Goal: Task Accomplishment & Management: Complete application form

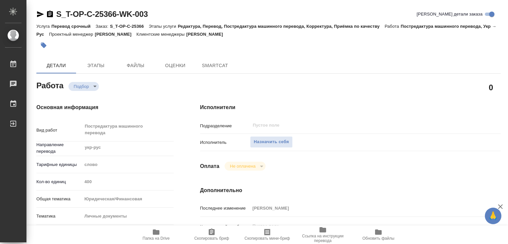
type textarea "x"
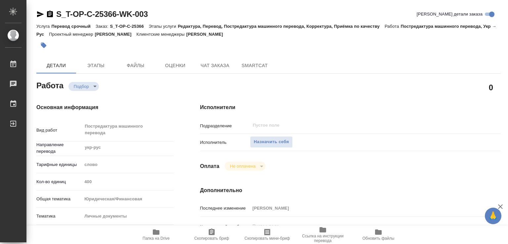
type textarea "x"
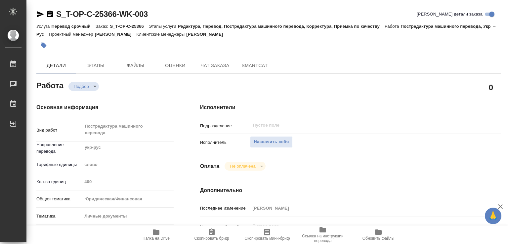
type textarea "x"
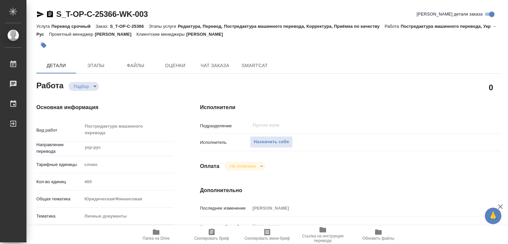
type textarea "x"
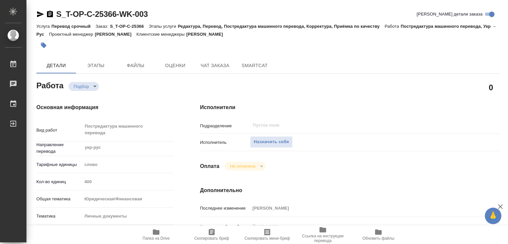
type textarea "x"
click at [178, 119] on div "Основная информация Вид работ Постредактура машинного перевода x ​ Направление …" at bounding box center [105, 234] width 164 height 289
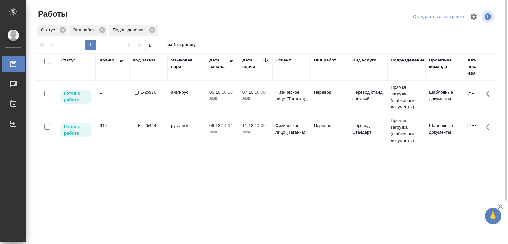
click at [160, 94] on div "T_FL-25970" at bounding box center [149, 92] width 32 height 7
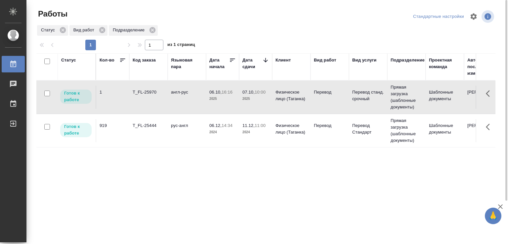
click at [160, 94] on div "T_FL-25970" at bounding box center [149, 92] width 32 height 7
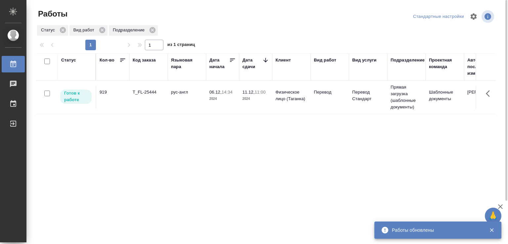
click at [138, 193] on div "Статус Кол-во Код заказа Языковая пара Дата начала Дата сдачи Клиент Вид работ …" at bounding box center [265, 172] width 459 height 238
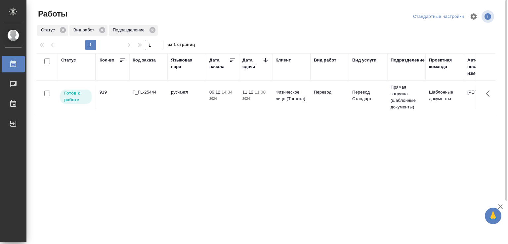
click at [136, 158] on div "Статус Кол-во Код заказа Языковая пара Дата начала Дата сдачи Клиент Вид работ …" at bounding box center [265, 172] width 459 height 238
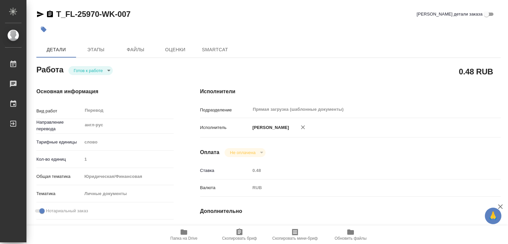
type textarea "x"
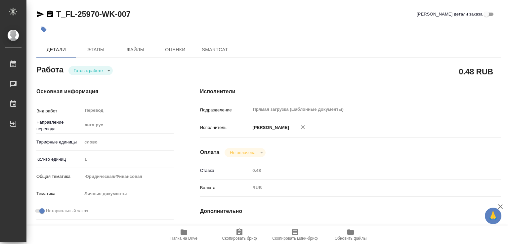
type textarea "x"
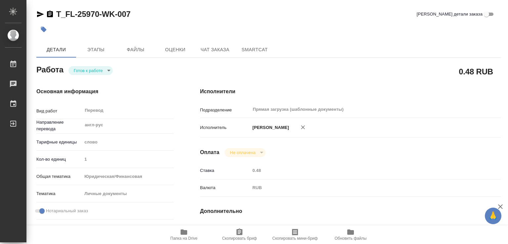
type textarea "x"
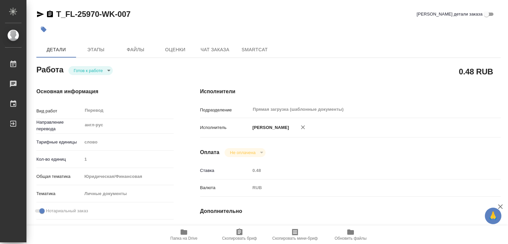
type textarea "x"
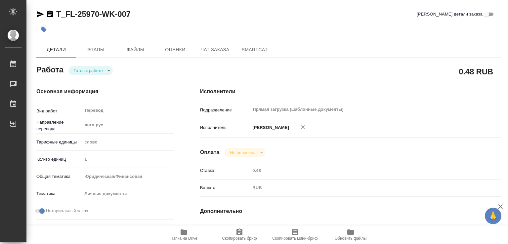
click at [185, 157] on div "Основная информация Вид работ Перевод x ​ Направление перевода англ-рус ​ Тариф…" at bounding box center [105, 215] width 164 height 282
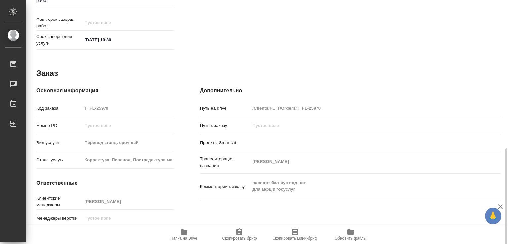
scroll to position [304, 0]
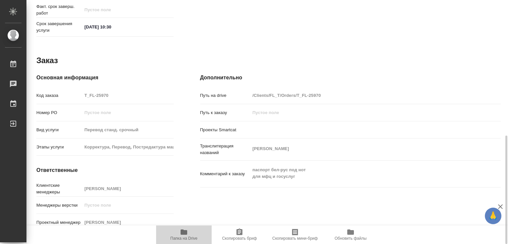
click at [184, 237] on span "Папка на Drive" at bounding box center [183, 238] width 27 height 5
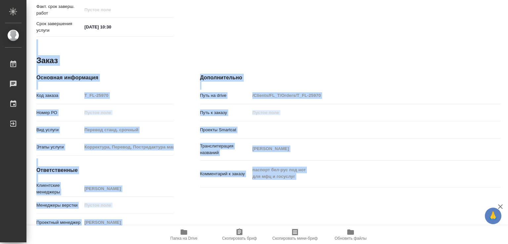
drag, startPoint x: 508, startPoint y: 187, endPoint x: 508, endPoint y: -7, distance: 193.5
click at [508, 0] on html "🙏 .cls-1 fill:#fff; AWATERA Marchenko Daria Работы 0 Чаты График Выйти T_FL-259…" at bounding box center [254, 122] width 508 height 244
click at [474, 125] on div "Проекты Smartcat" at bounding box center [350, 130] width 301 height 12
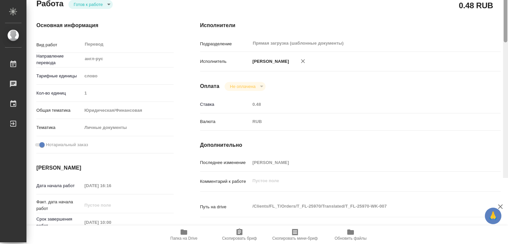
scroll to position [0, 0]
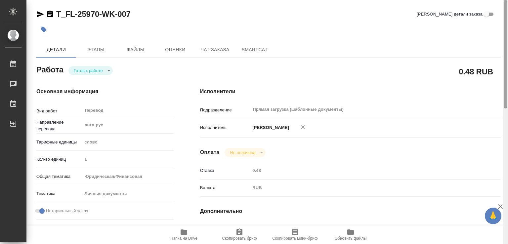
drag, startPoint x: 505, startPoint y: 175, endPoint x: 508, endPoint y: -18, distance: 193.5
click at [508, 0] on html "🙏 .cls-1 fill:#fff; AWATERA Marchenko Daria Работы 0 Чаты График Выйти T_FL-259…" at bounding box center [254, 122] width 508 height 244
click at [44, 29] on icon "button" at bounding box center [44, 30] width 6 height 6
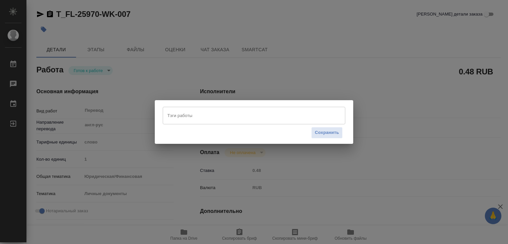
click at [185, 122] on div "Тэги работы" at bounding box center [254, 115] width 183 height 17
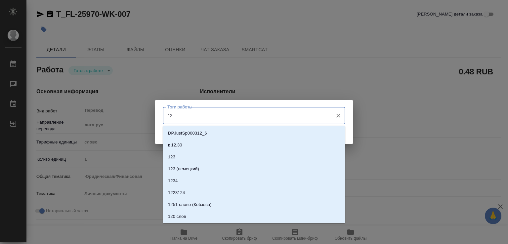
type input "125"
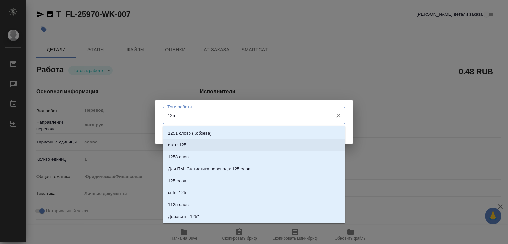
click at [198, 145] on li "стат: 125" at bounding box center [254, 145] width 183 height 12
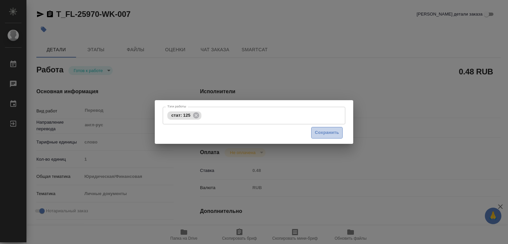
click at [323, 130] on span "Сохранить" at bounding box center [327, 133] width 24 height 8
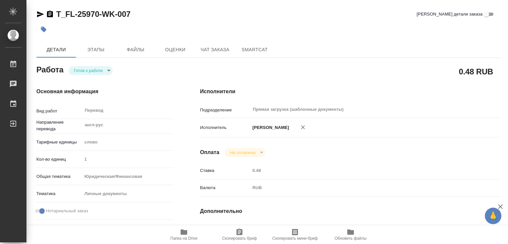
type input "readyForWork"
type textarea "Перевод"
type textarea "x"
type input "англ-рус"
type input "5a8b1489cc6b4906c91bfd90"
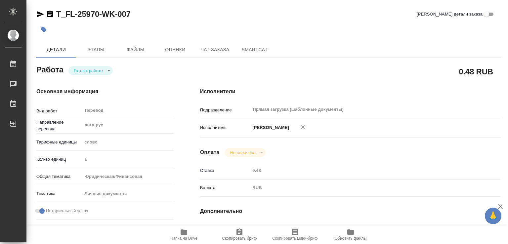
type input "1"
type input "yr-fn"
type input "5a8b8b956a9677013d343cfe"
checkbox input "true"
type input "06.10.2025 16:16"
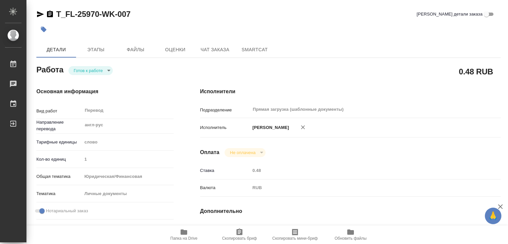
type input "07.10.2025 10:00"
type input "07.10.2025 10:30"
type input "Прямая загрузка (шаблонные документы)"
type input "notPayed"
type input "0.48"
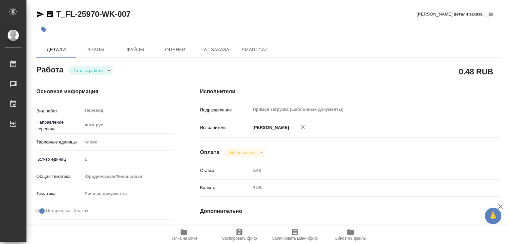
type input "RUB"
type input "[PERSON_NAME]"
type textarea "x"
type textarea "/Clients/FL_T/Orders/T_FL-25970/Translated/T_FL-25970-WK-007"
type textarea "x"
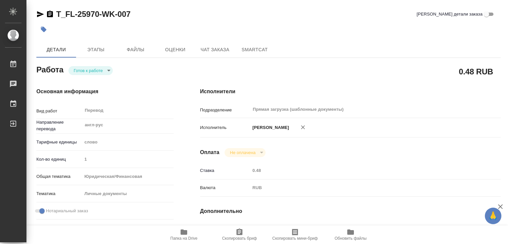
type input "T_FL-25970"
type input "Перевод станд. срочный"
type input "Корректура, Перевод, Постредактура машинного перевода, Редактура, Приёмка по ка…"
type input "[PERSON_NAME]"
type input "/Clients/FL_T/Orders/T_FL-25970"
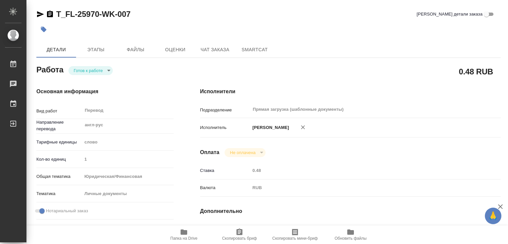
type textarea "Нестерович Юрий Анатольевич"
type textarea "x"
type textarea "паспорт бел-рус под нот для мфц и госуслуг"
type textarea "x"
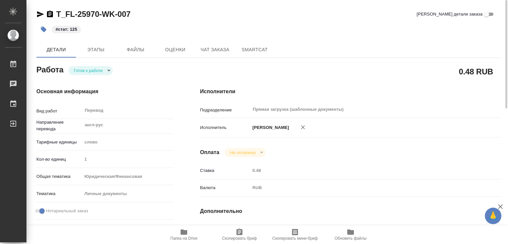
type textarea "x"
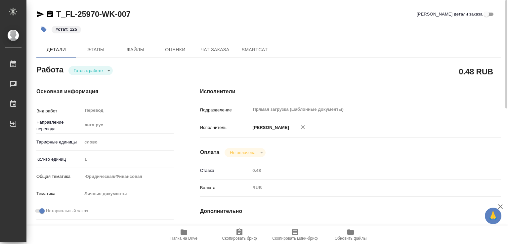
type textarea "x"
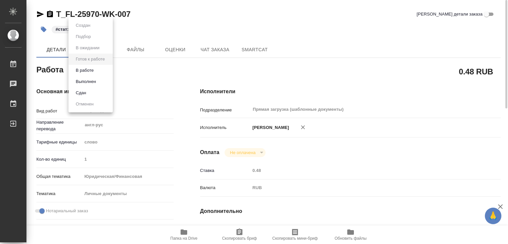
click at [90, 69] on body "🙏 .cls-1 fill:#fff; AWATERA Marchenko Daria Работы 0 Чаты График Выйти T_FL-259…" at bounding box center [254, 122] width 508 height 244
type textarea "x"
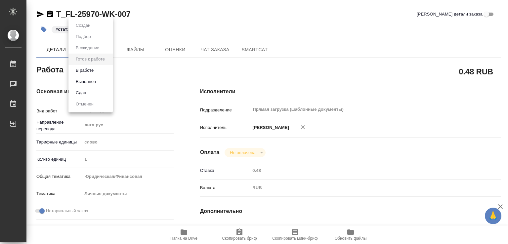
type textarea "x"
click at [96, 85] on button "Выполнен" at bounding box center [86, 81] width 24 height 7
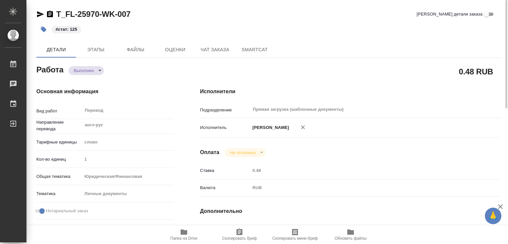
type textarea "x"
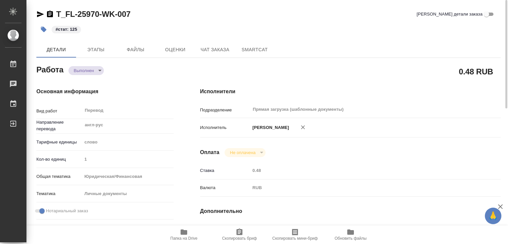
type textarea "x"
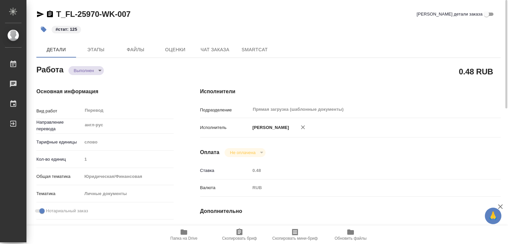
type textarea "x"
